Goal: Transaction & Acquisition: Purchase product/service

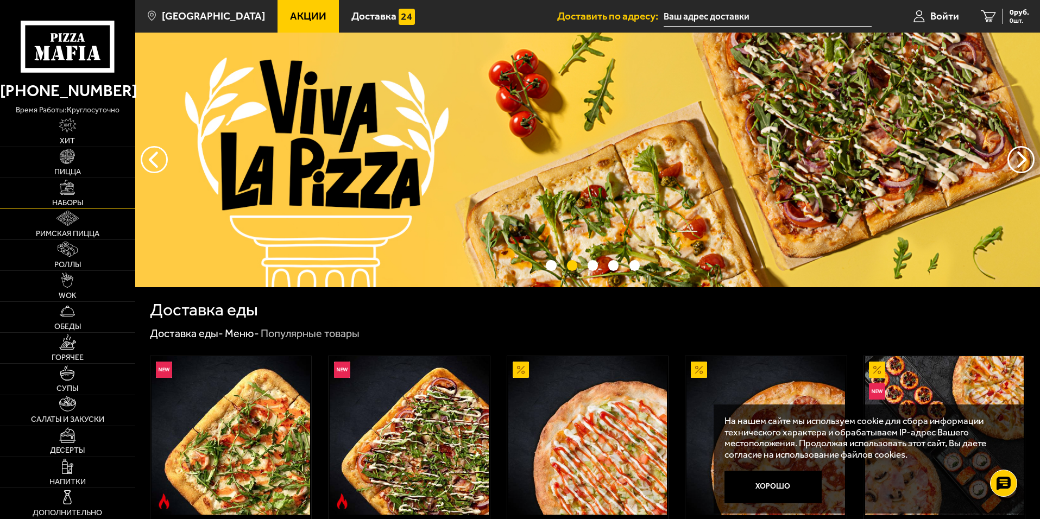
click at [85, 199] on link "Наборы" at bounding box center [67, 193] width 135 height 30
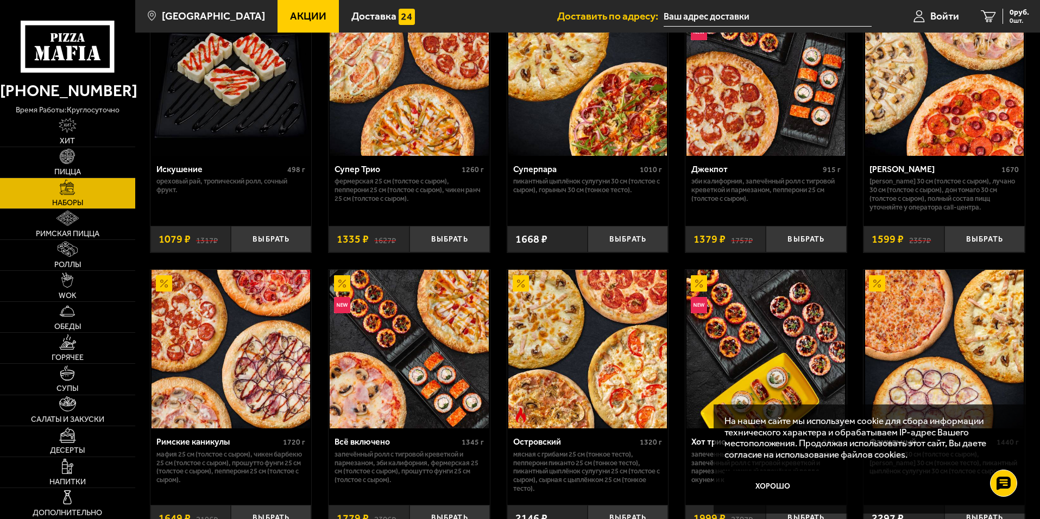
scroll to position [652, 0]
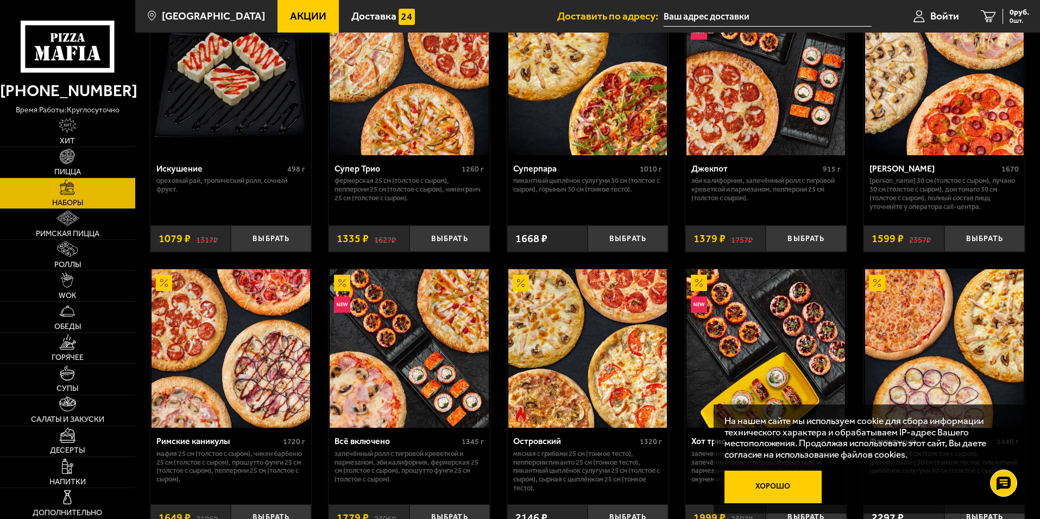
click at [774, 485] on button "Хорошо" at bounding box center [774, 487] width 98 height 33
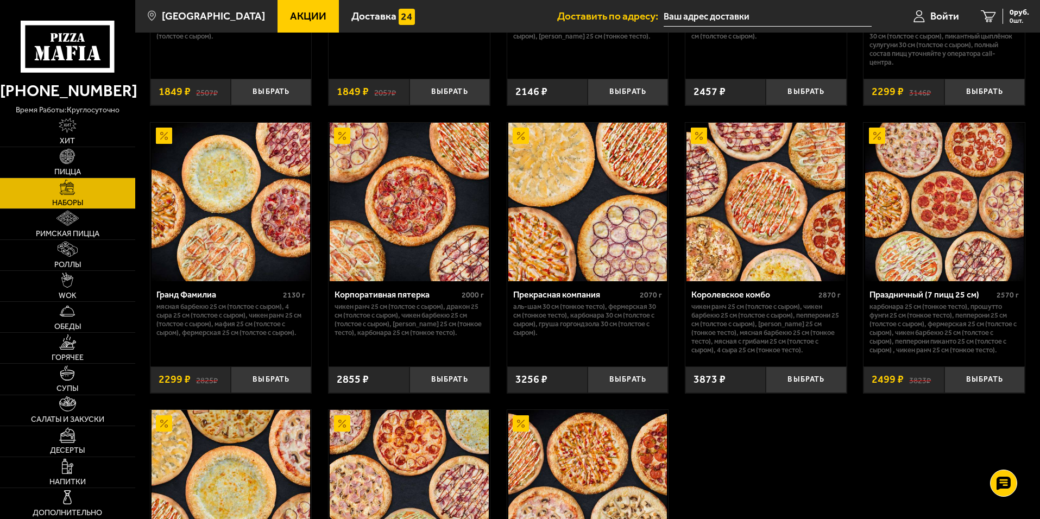
scroll to position [1330, 0]
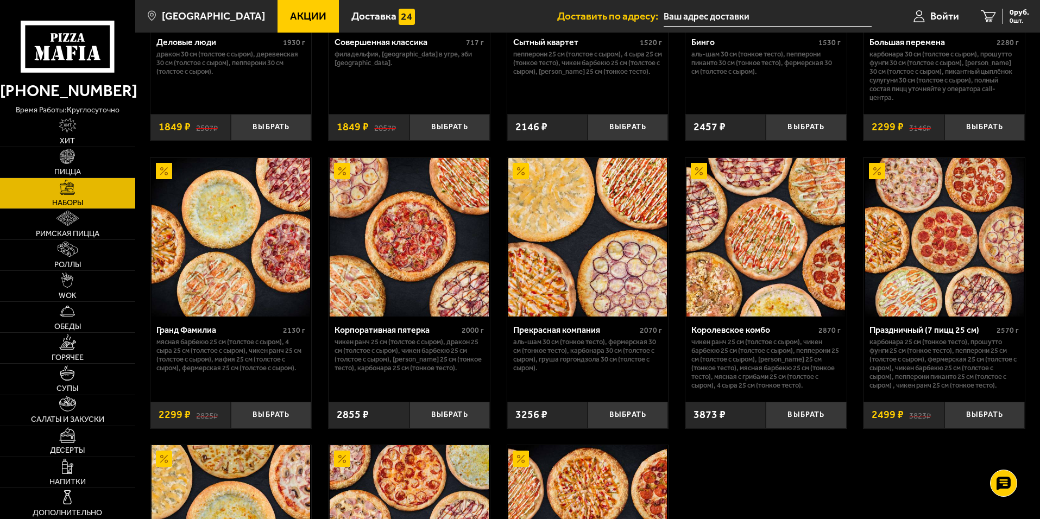
click at [254, 266] on img at bounding box center [231, 237] width 159 height 159
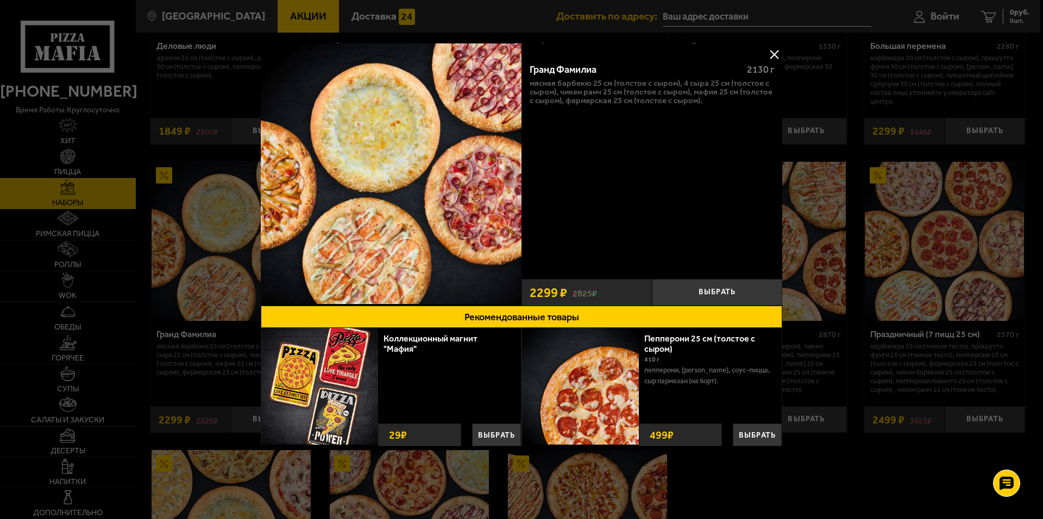
click at [778, 50] on button at bounding box center [774, 54] width 16 height 16
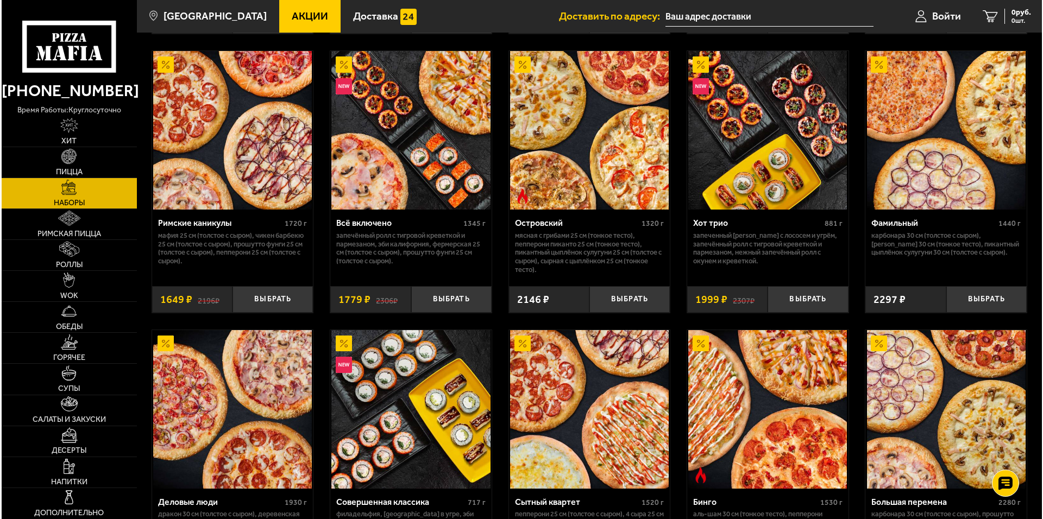
scroll to position [1059, 0]
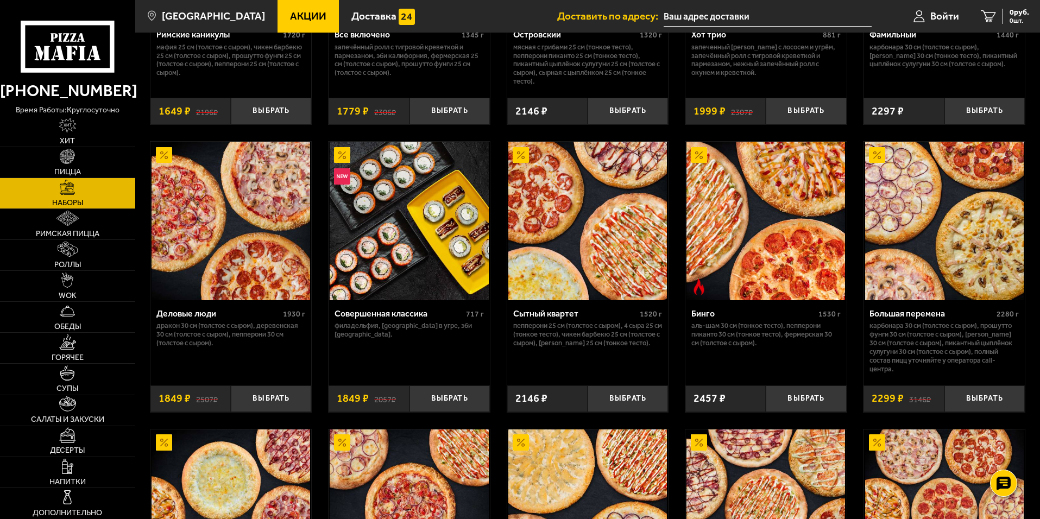
click at [922, 352] on p "Карбонара 30 см (толстое с сыром), Прошутто Фунги 30 см (толстое с сыром), [PER…" at bounding box center [944, 348] width 149 height 52
click at [930, 267] on img at bounding box center [944, 221] width 159 height 159
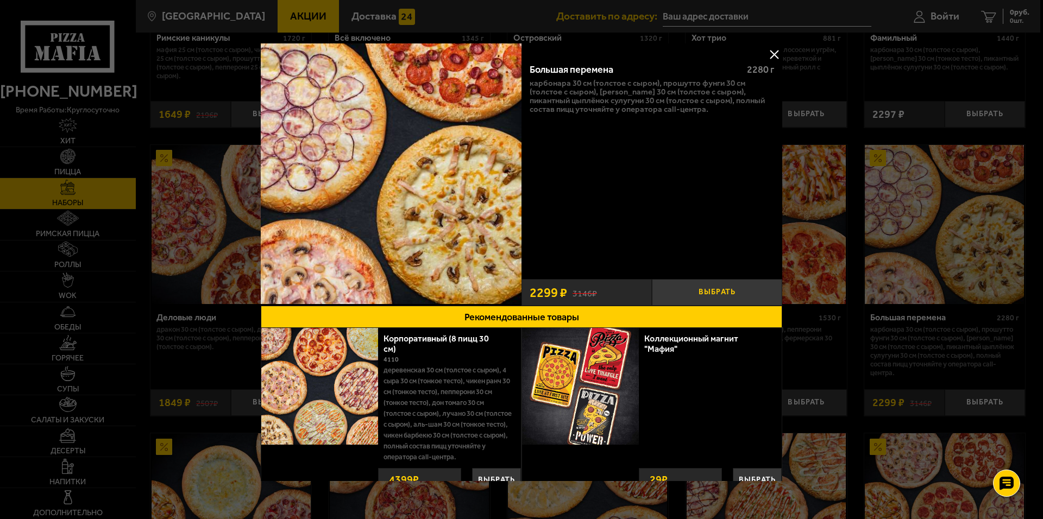
click at [695, 291] on button "Выбрать" at bounding box center [717, 292] width 130 height 27
click at [766, 55] on button at bounding box center [774, 54] width 16 height 16
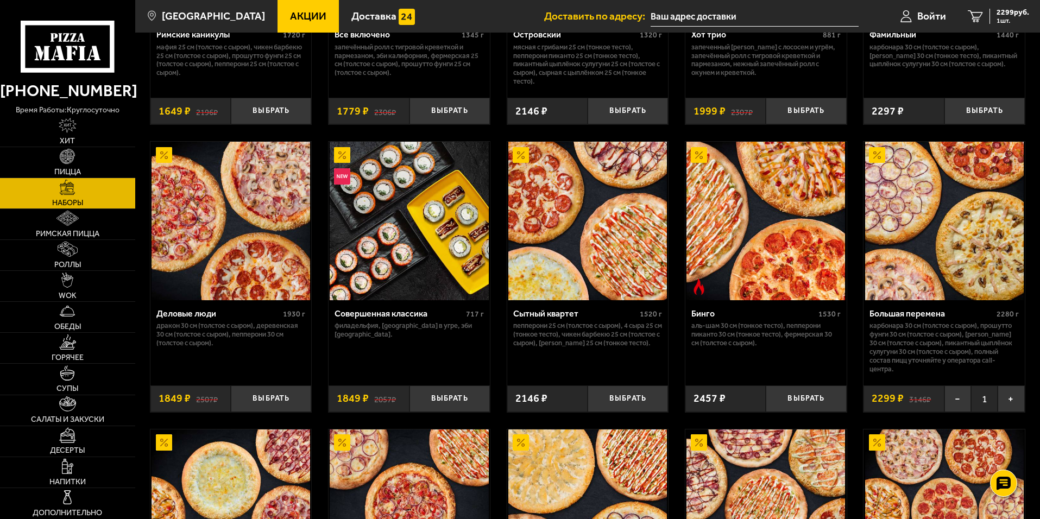
click at [809, 14] on input "text" at bounding box center [755, 17] width 208 height 20
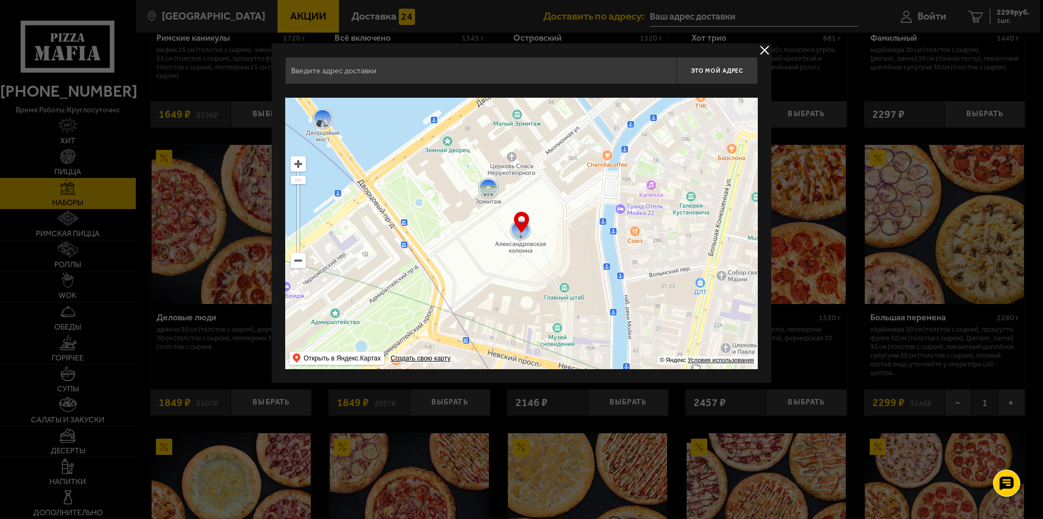
click at [534, 59] on input "text" at bounding box center [480, 70] width 391 height 27
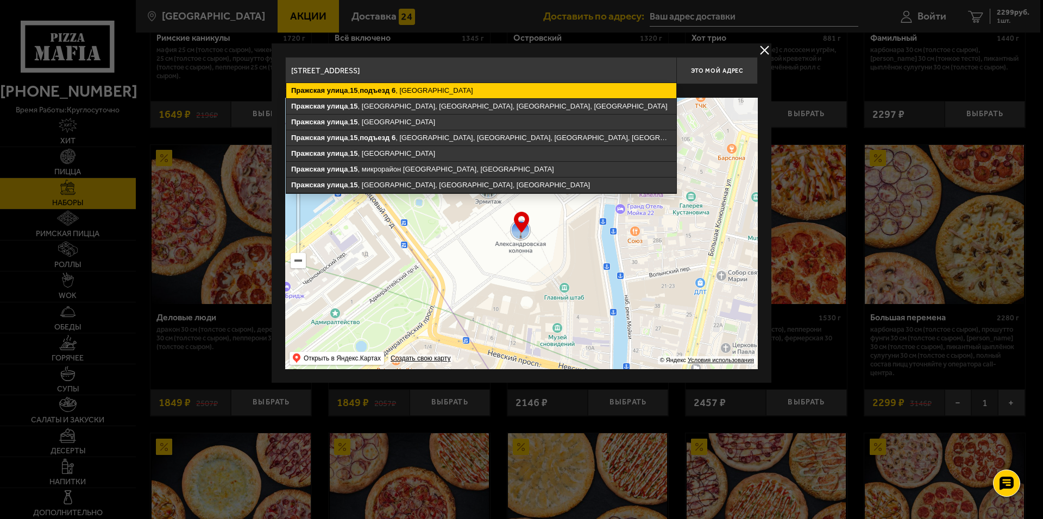
click at [449, 86] on ymaps "[STREET_ADDRESS]" at bounding box center [481, 90] width 390 height 15
type input "[STREET_ADDRESS]"
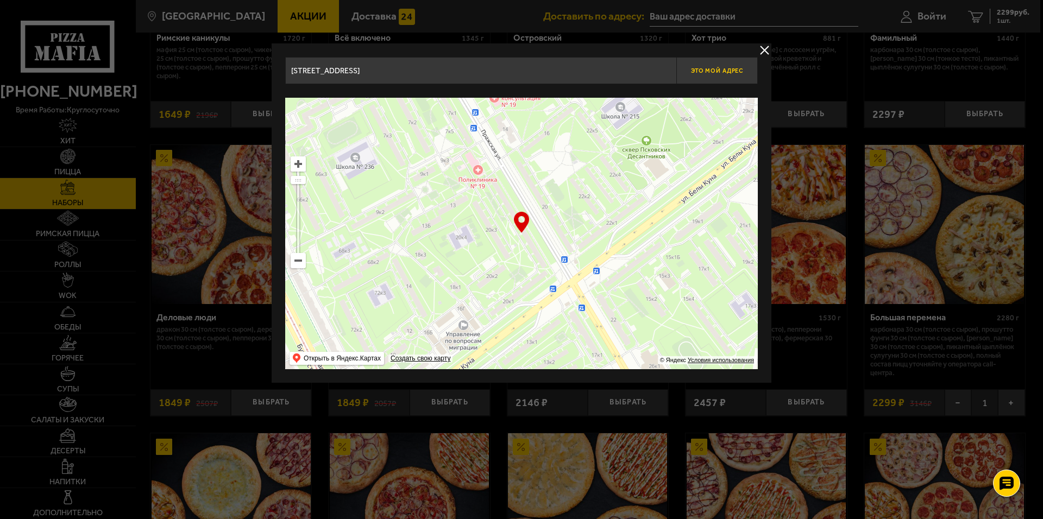
click at [711, 78] on button "Это мой адрес" at bounding box center [716, 70] width 81 height 27
type input "[STREET_ADDRESS]"
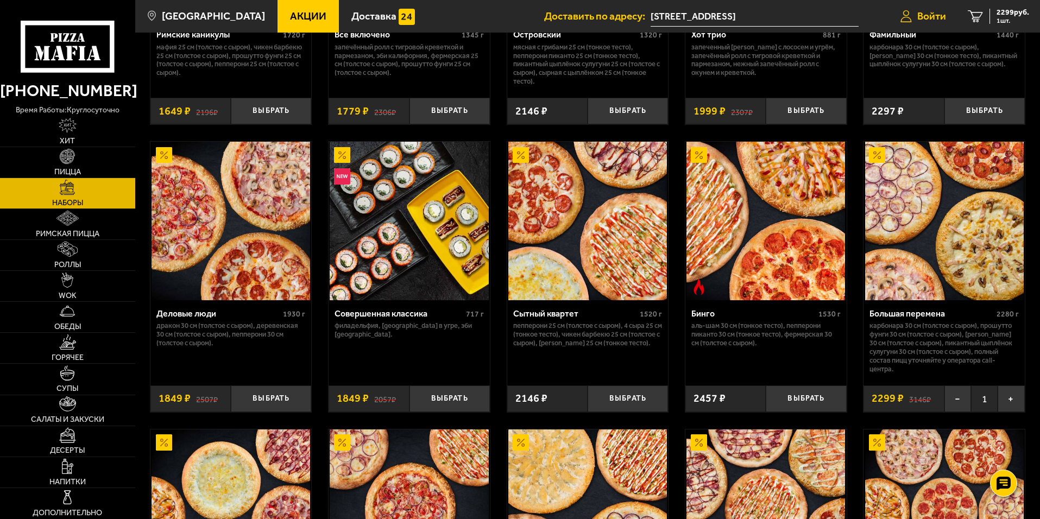
click at [941, 15] on span "Войти" at bounding box center [932, 16] width 29 height 10
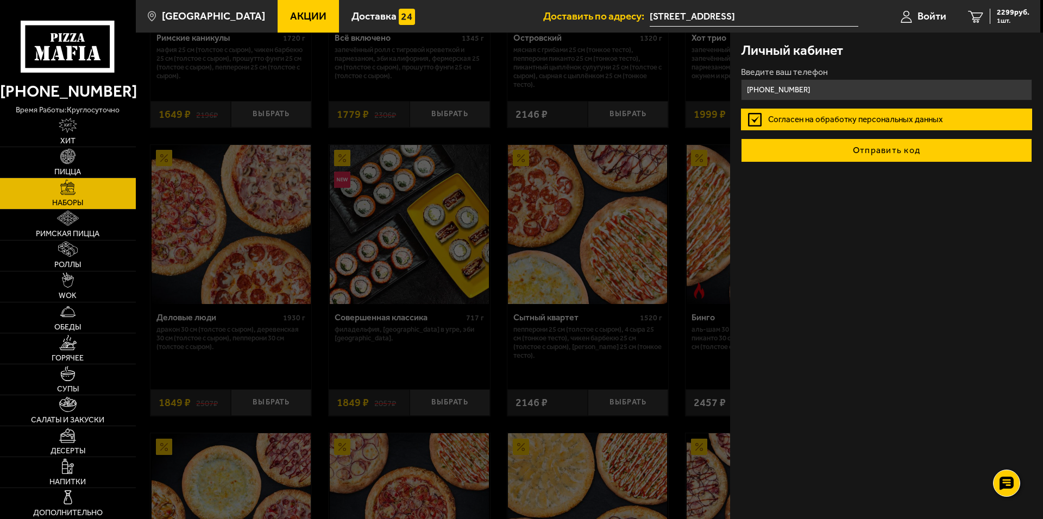
type input "[PHONE_NUMBER]"
click at [896, 153] on button "Отправить код" at bounding box center [886, 151] width 291 height 24
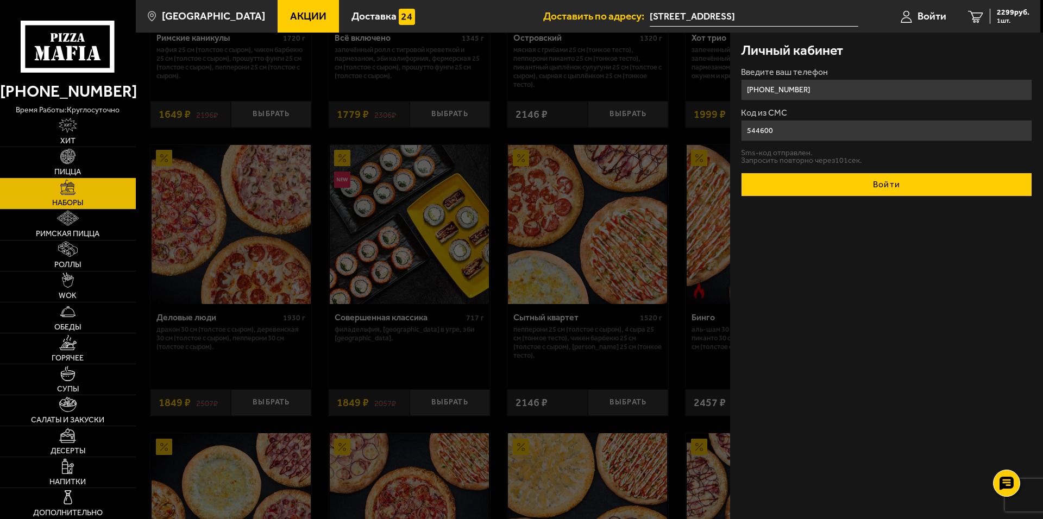
type input "544600"
click at [895, 173] on button "Войти" at bounding box center [886, 185] width 291 height 24
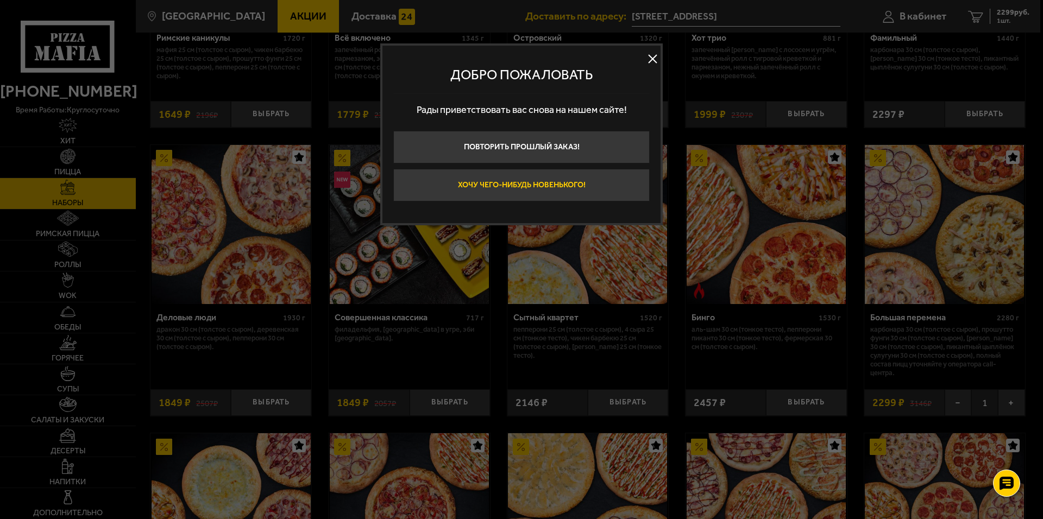
click at [632, 171] on button "Хочу чего-нибудь новенького!" at bounding box center [521, 185] width 256 height 33
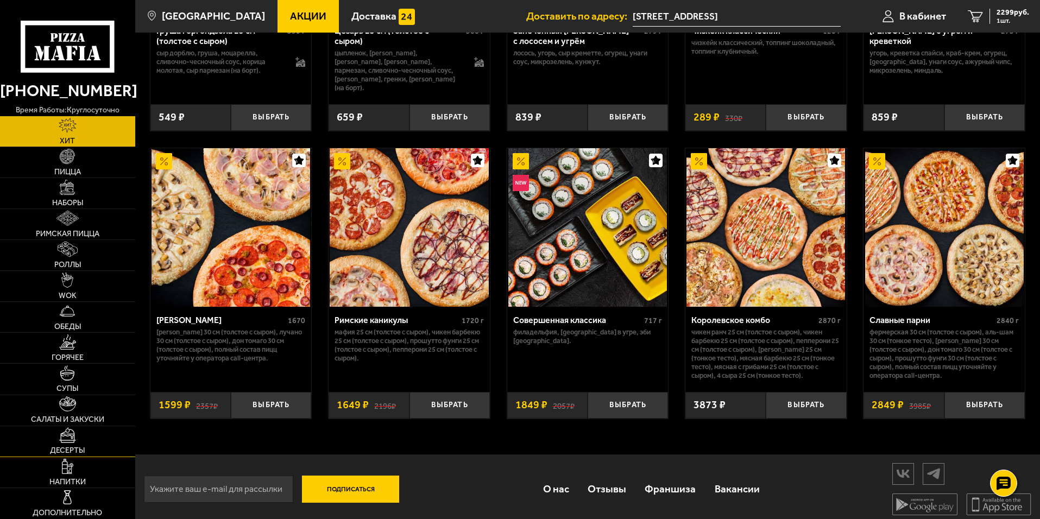
scroll to position [543, 0]
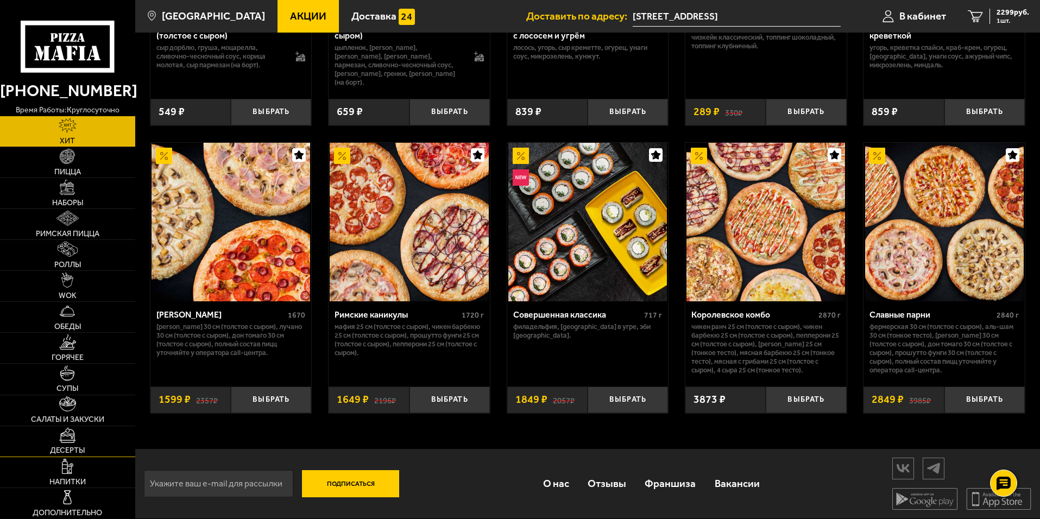
click at [77, 442] on link "Десерты" at bounding box center [67, 441] width 135 height 30
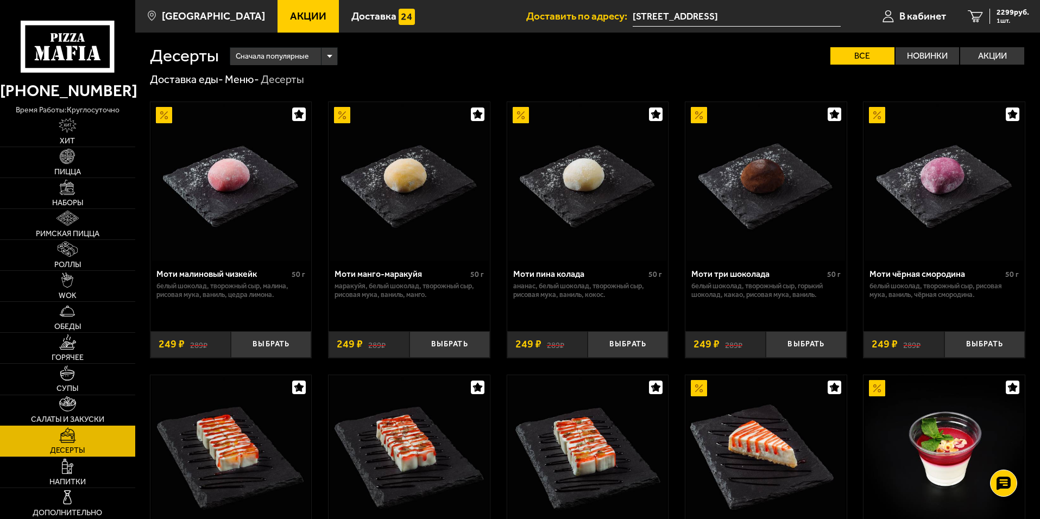
click at [77, 418] on span "Салаты и закуски" at bounding box center [67, 420] width 73 height 8
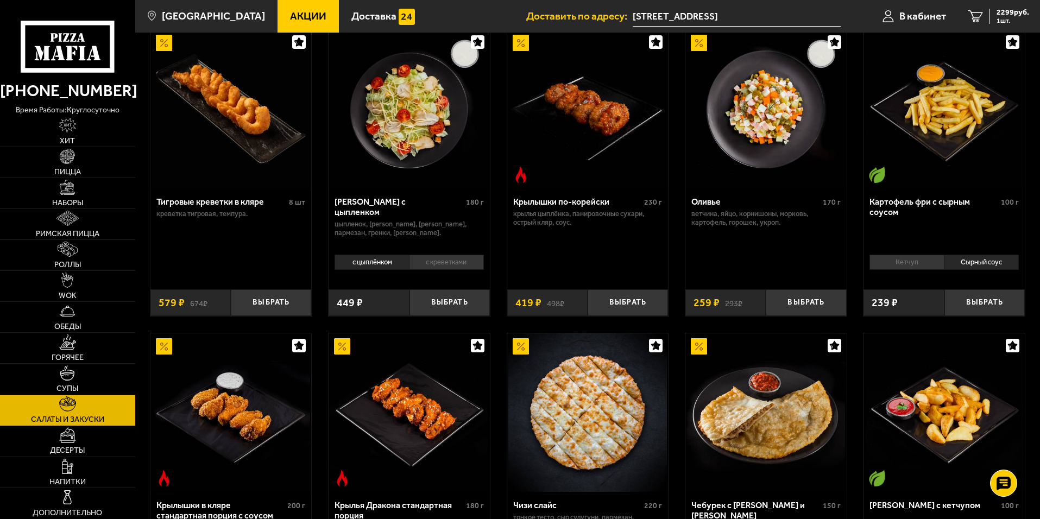
scroll to position [54, 0]
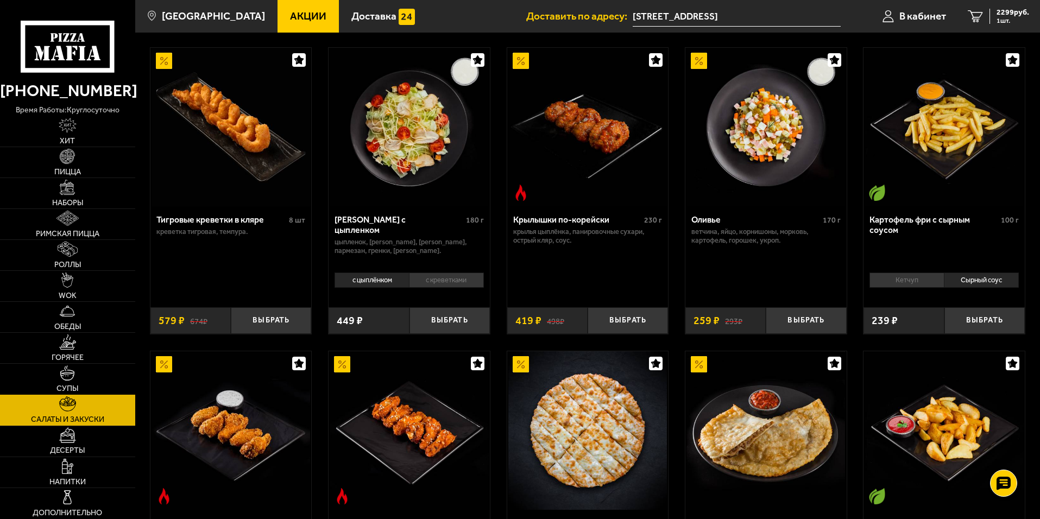
click at [65, 379] on img at bounding box center [67, 373] width 15 height 15
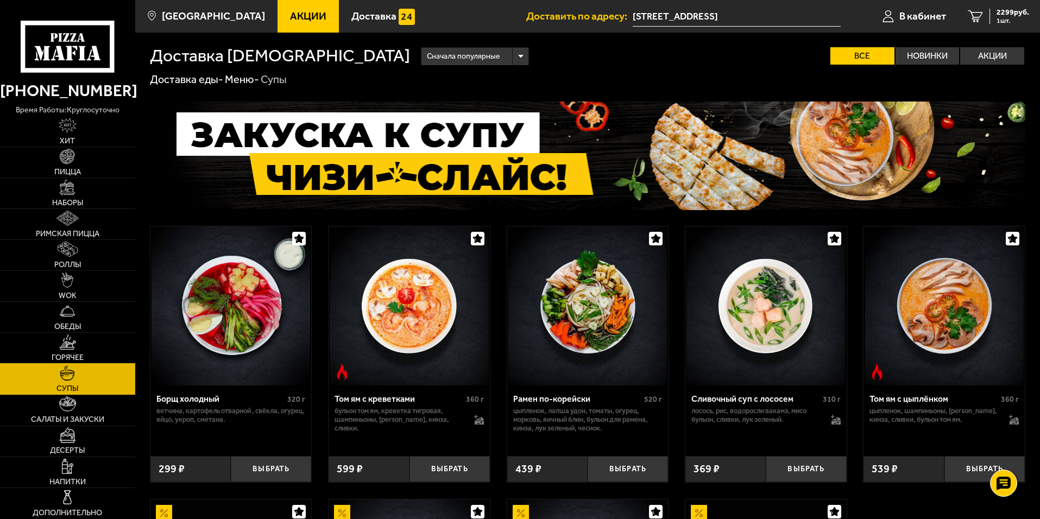
click at [71, 355] on span "Горячее" at bounding box center [68, 358] width 32 height 8
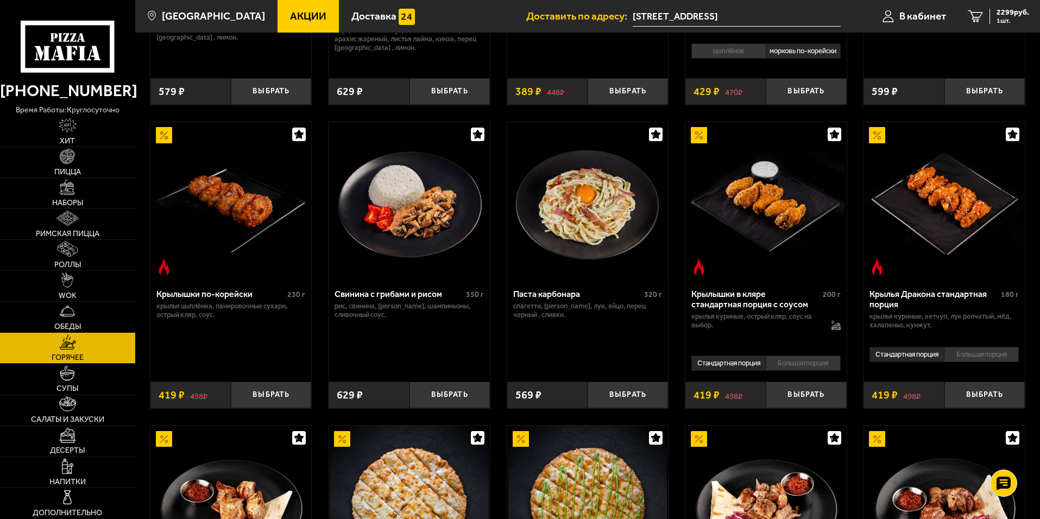
scroll to position [272, 0]
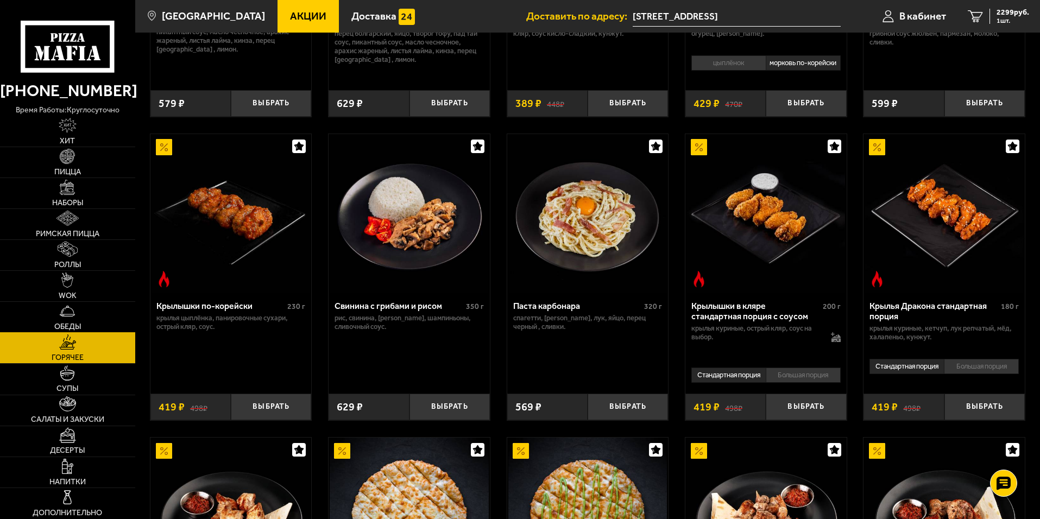
click at [83, 323] on link "Обеды" at bounding box center [67, 317] width 135 height 30
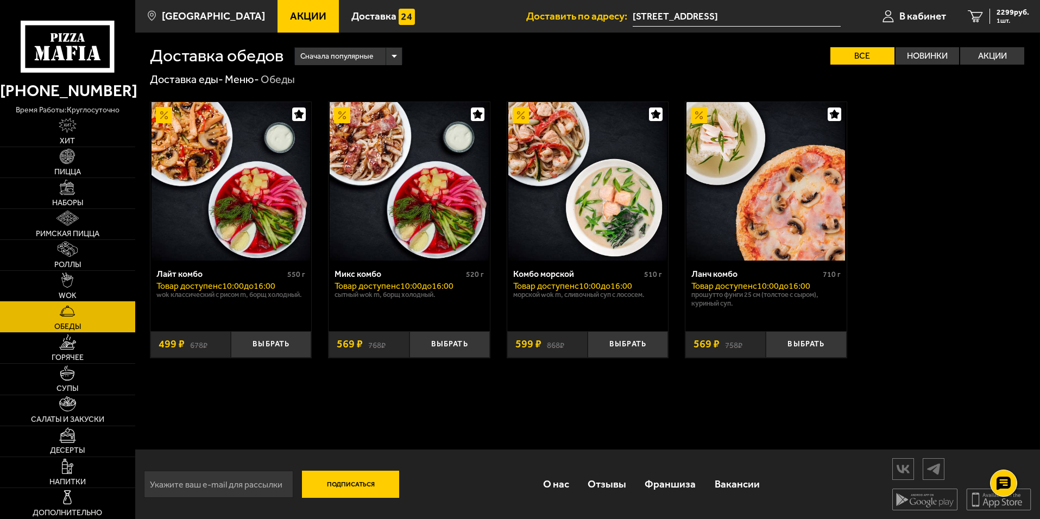
click at [70, 283] on img at bounding box center [67, 280] width 12 height 15
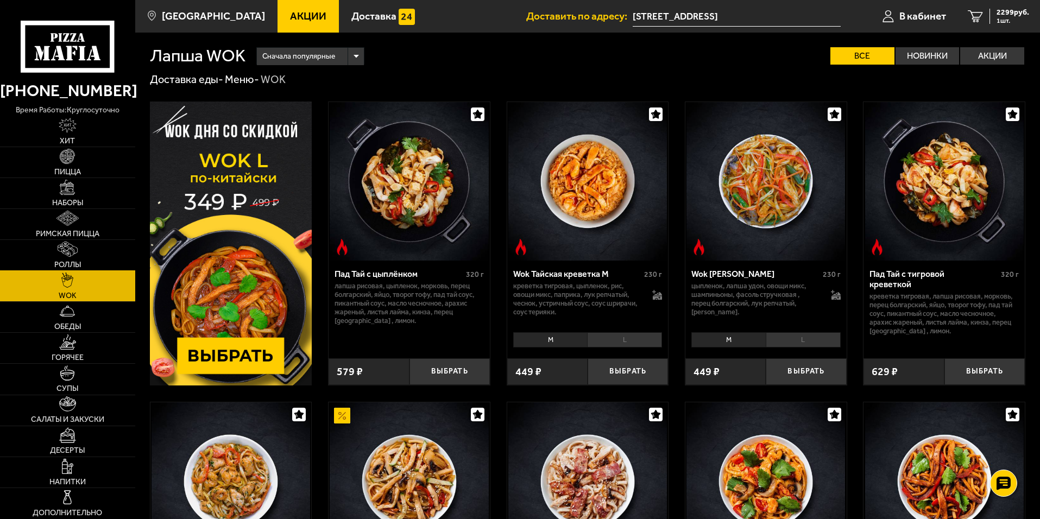
click at [71, 255] on img at bounding box center [68, 249] width 20 height 15
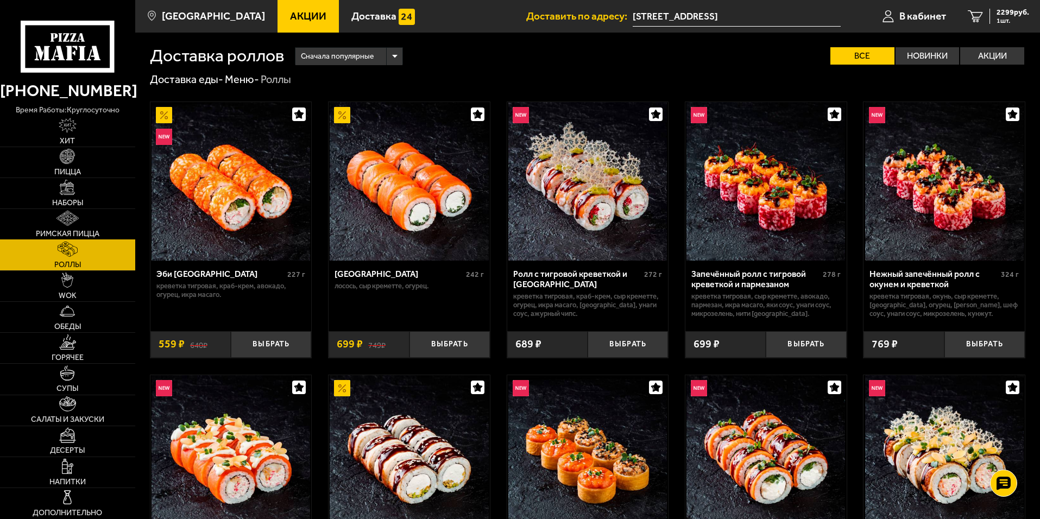
click at [75, 227] on link "Римская пицца" at bounding box center [67, 224] width 135 height 30
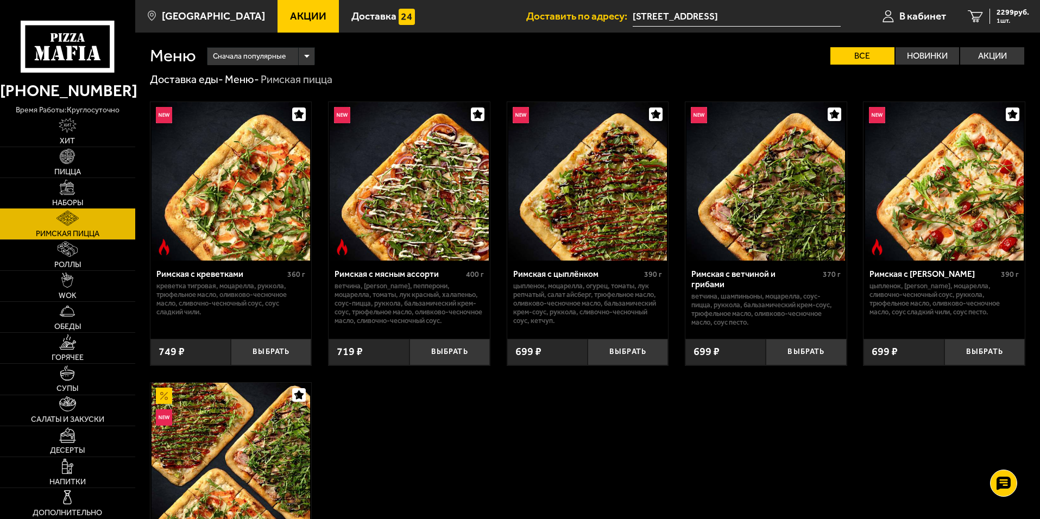
click at [66, 193] on img at bounding box center [67, 187] width 15 height 15
